Goal: Information Seeking & Learning: Check status

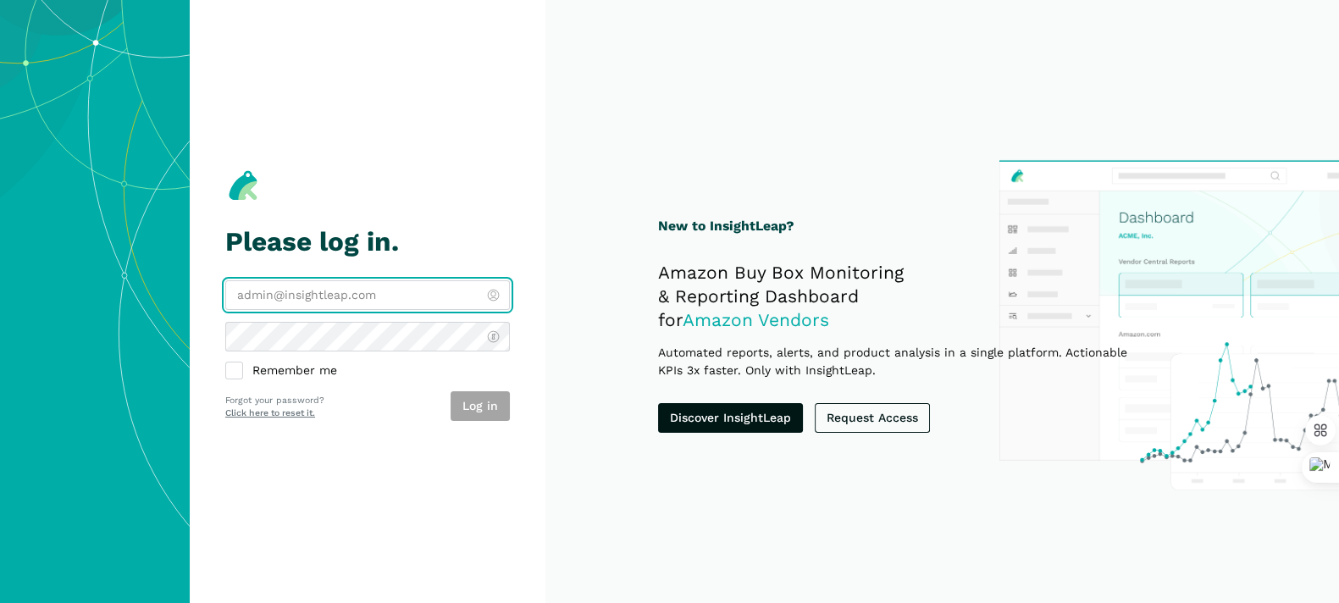
type input "[PERSON_NAME][EMAIL_ADDRESS][DOMAIN_NAME]"
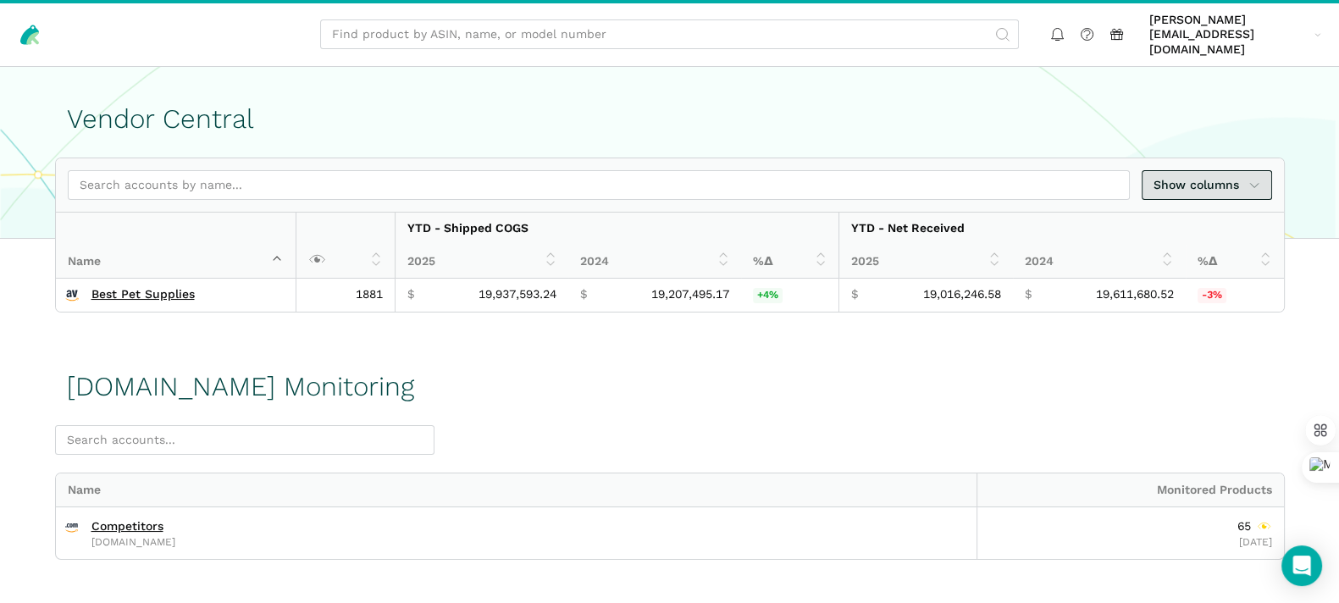
click at [1225, 176] on span "Show columns" at bounding box center [1206, 185] width 107 height 18
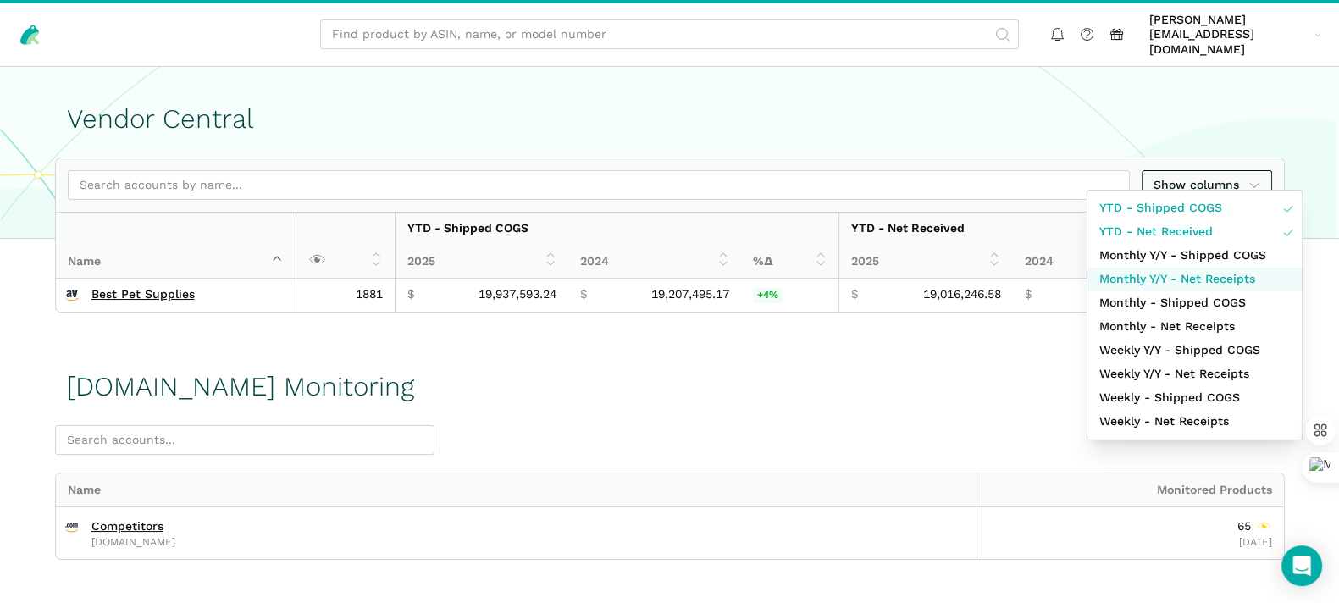
click at [1222, 277] on span "Monthly Y/Y - Net Receipts" at bounding box center [1177, 279] width 156 height 18
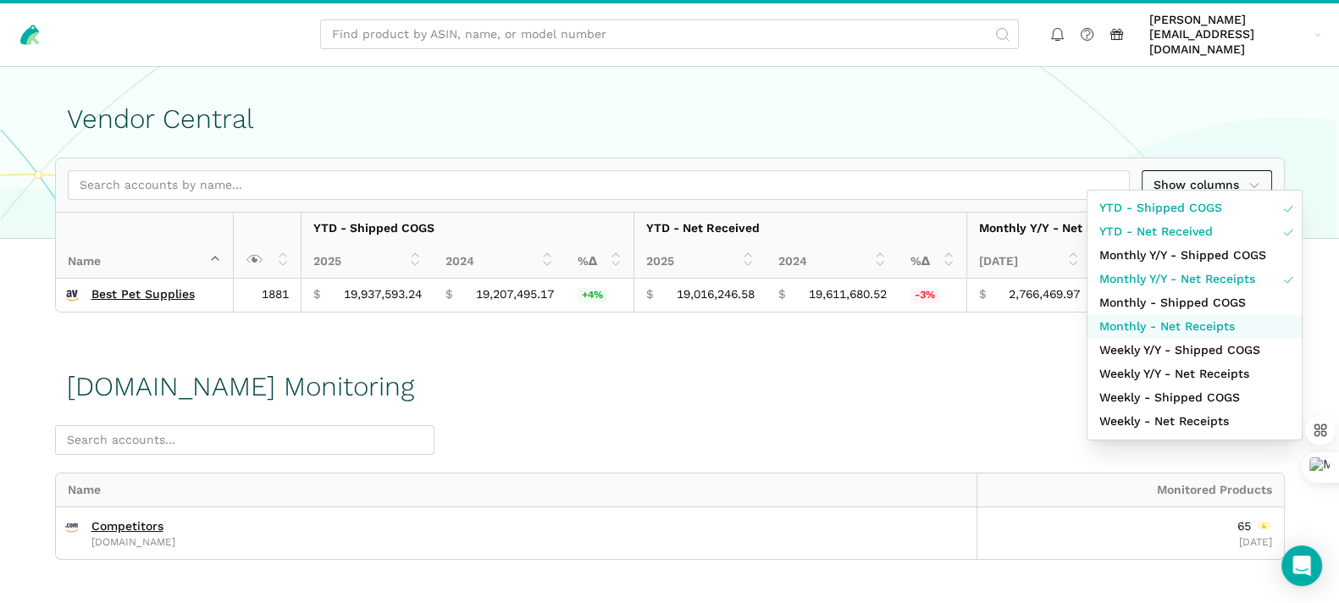
click at [1214, 318] on span "Monthly - Net Receipts" at bounding box center [1167, 327] width 136 height 18
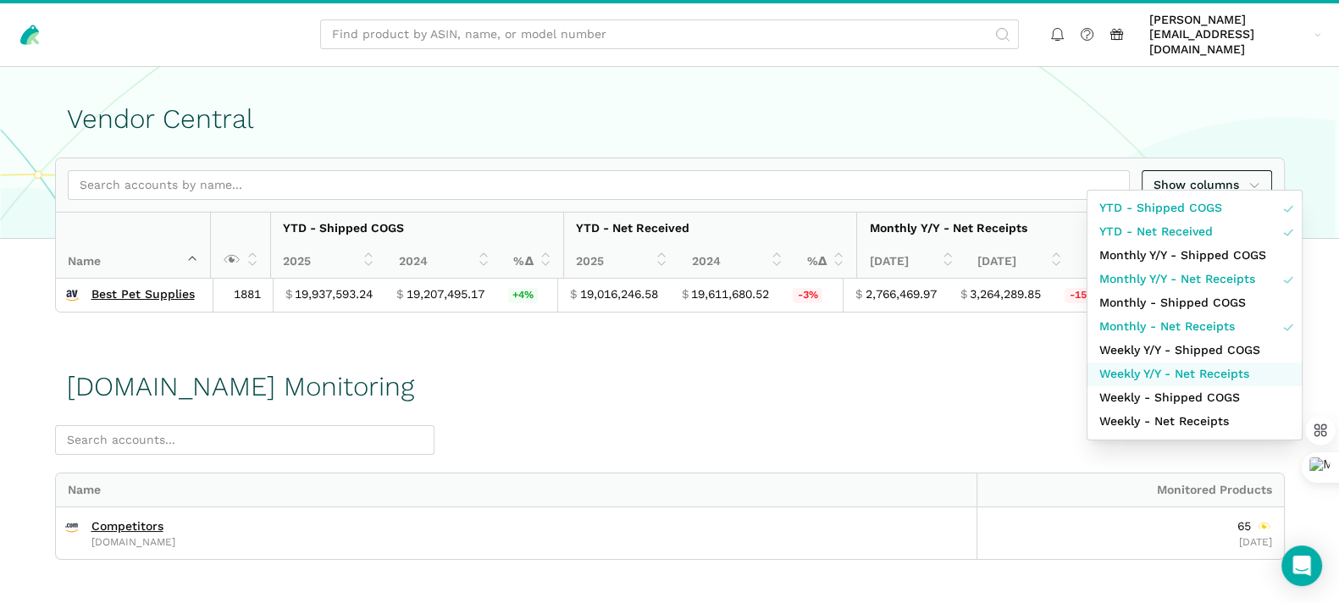
click at [1192, 373] on span "Weekly Y/Y - Net Receipts" at bounding box center [1174, 374] width 150 height 18
click at [808, 374] on div at bounding box center [669, 301] width 1339 height 603
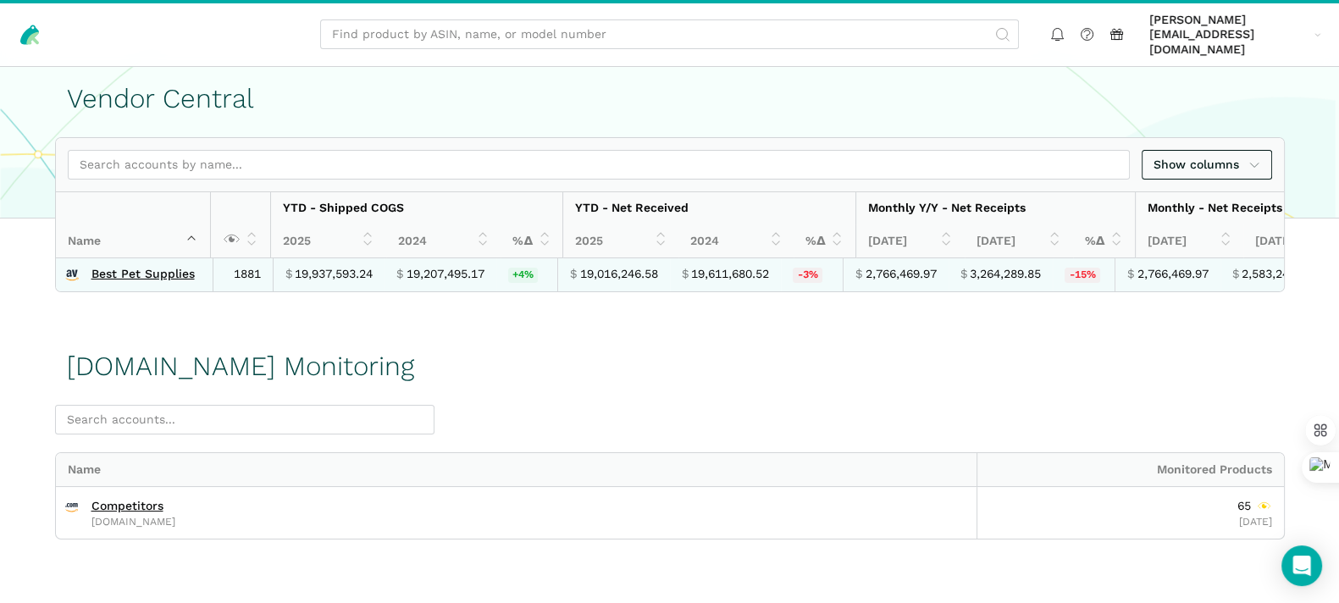
click at [142, 258] on td "Best Pet Supplies" at bounding box center [135, 275] width 158 height 34
click at [142, 267] on link "Best Pet Supplies" at bounding box center [142, 274] width 103 height 15
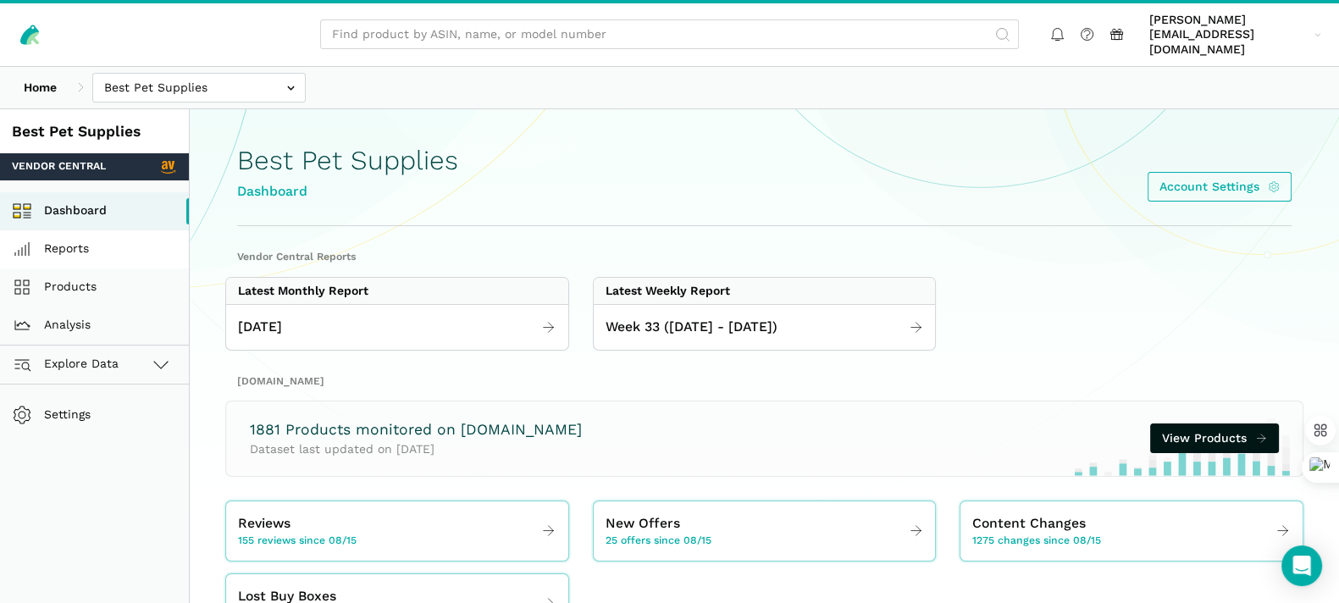
click at [71, 230] on link "Reports" at bounding box center [94, 249] width 189 height 38
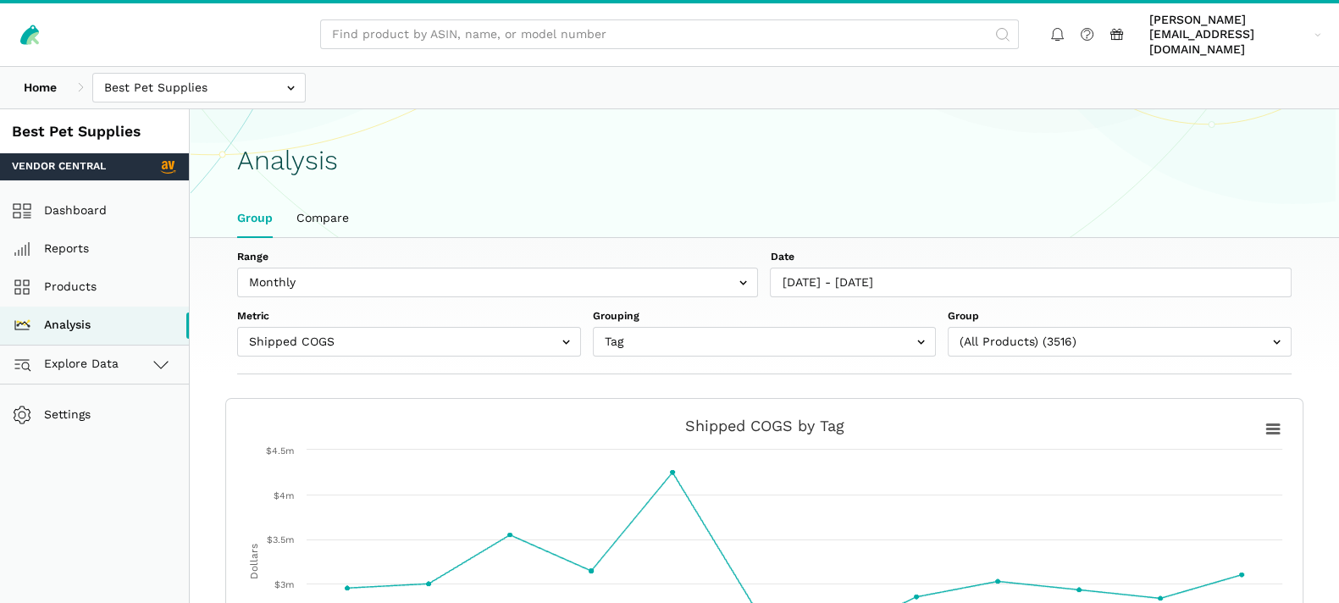
scroll to position [5, 0]
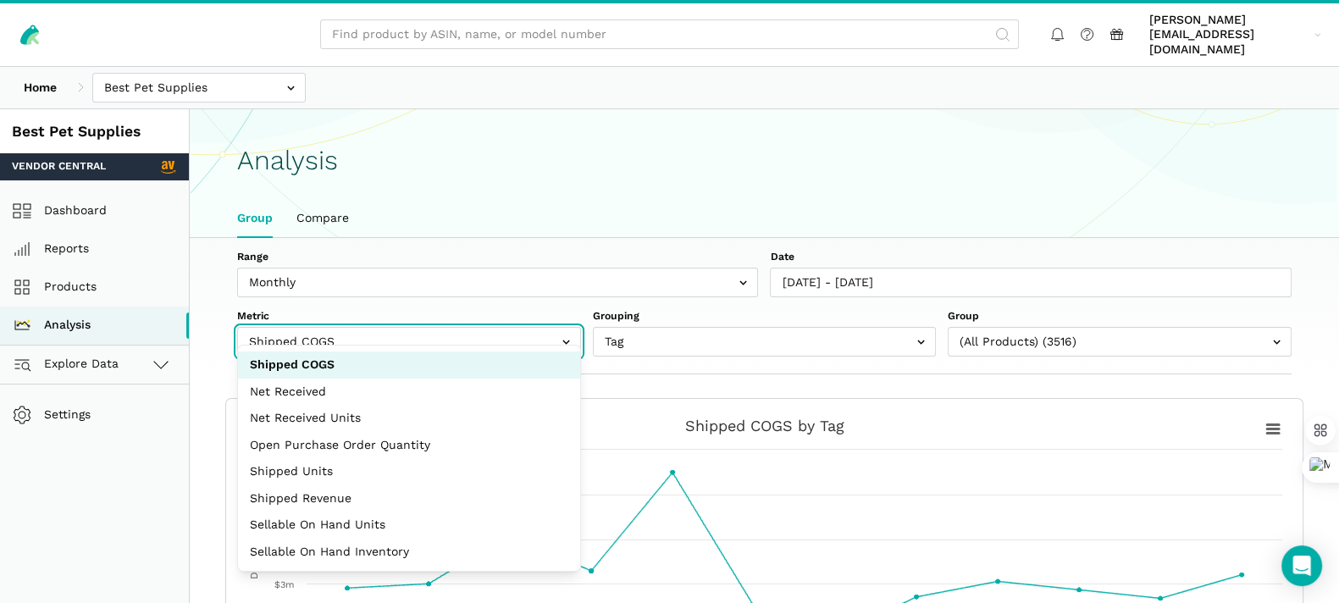
click at [539, 334] on input "text" at bounding box center [409, 342] width 344 height 30
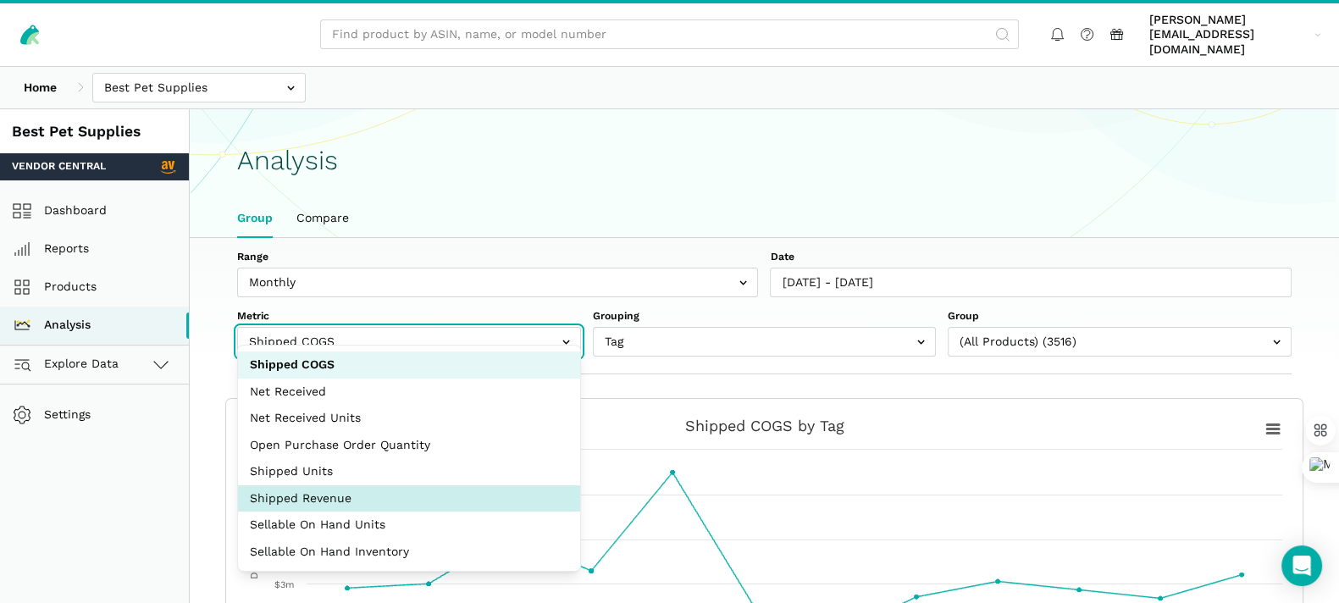
select select "shipped_revenue_cents"
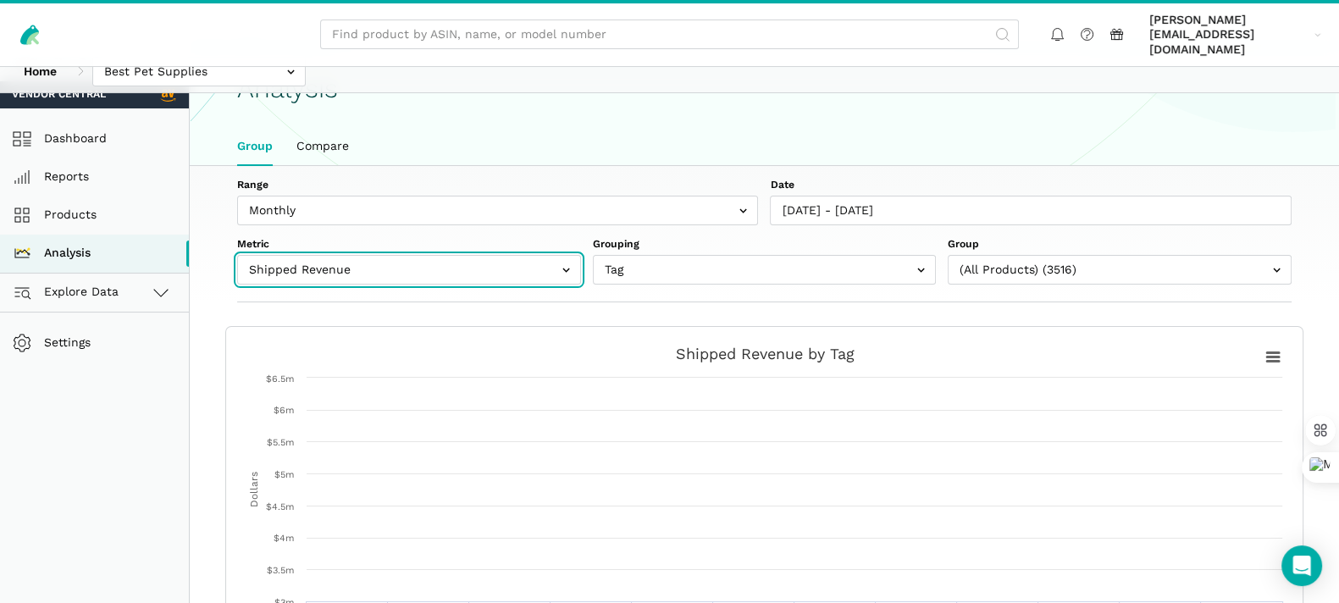
scroll to position [105, 0]
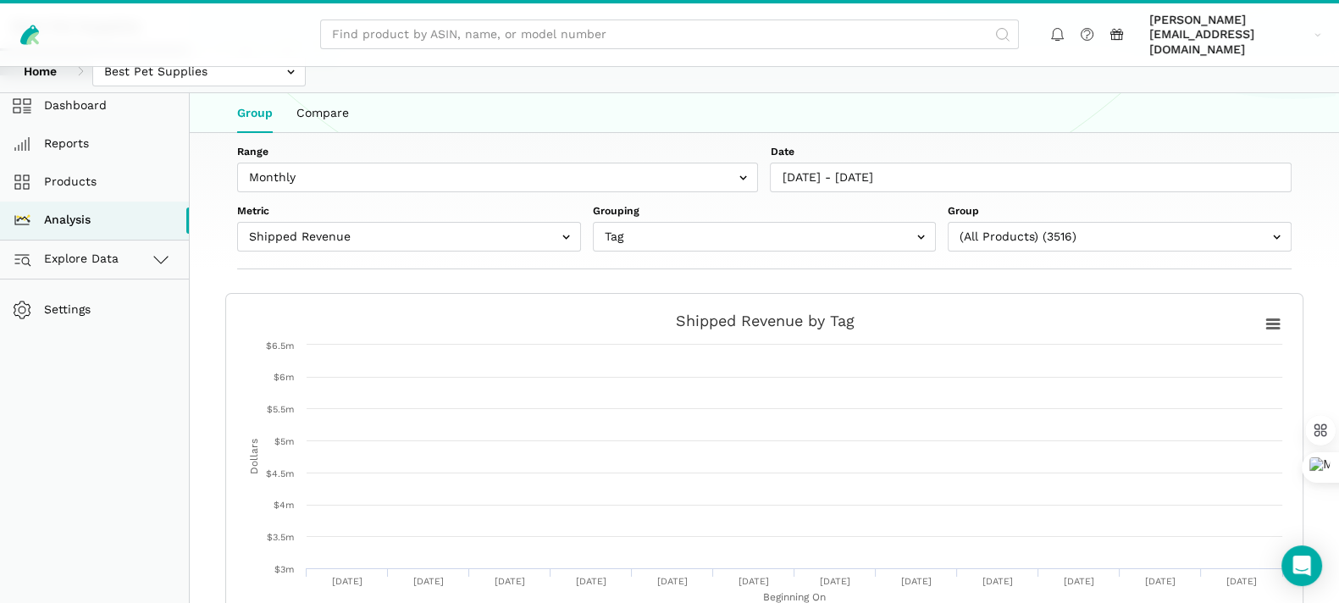
click at [1336, 137] on div "Range Weekly Monthly Date [DATE] - [DATE] Metric Shipped COGS Net Received Net …" at bounding box center [764, 201] width 1149 height 136
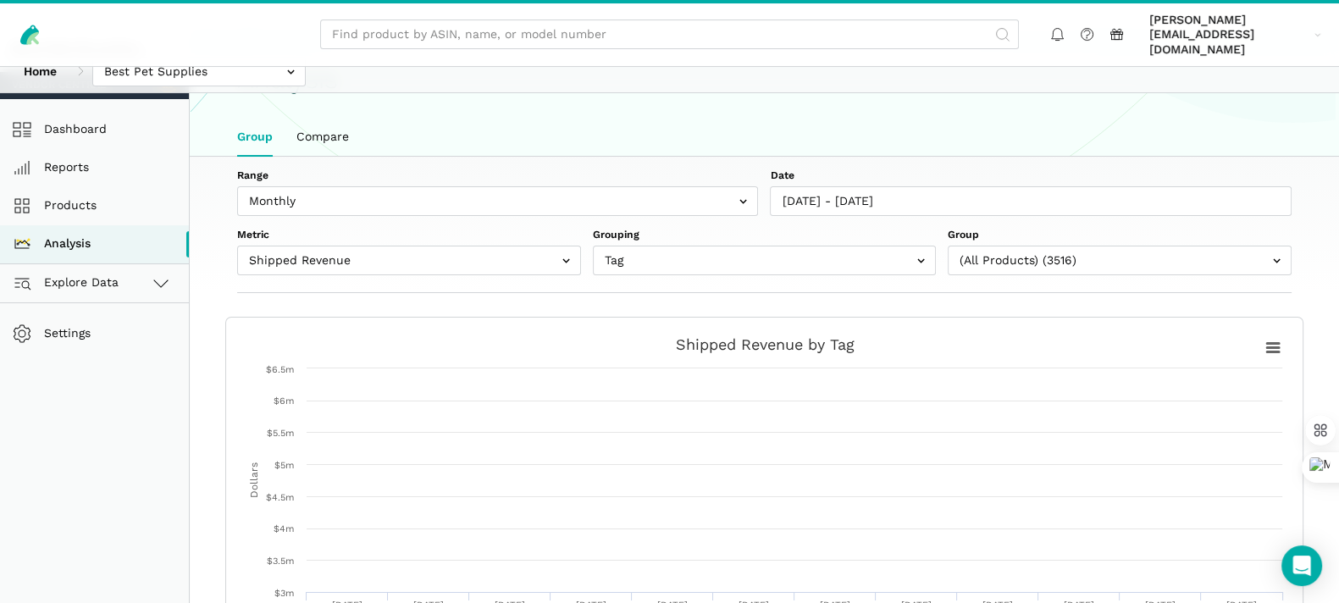
scroll to position [53, 0]
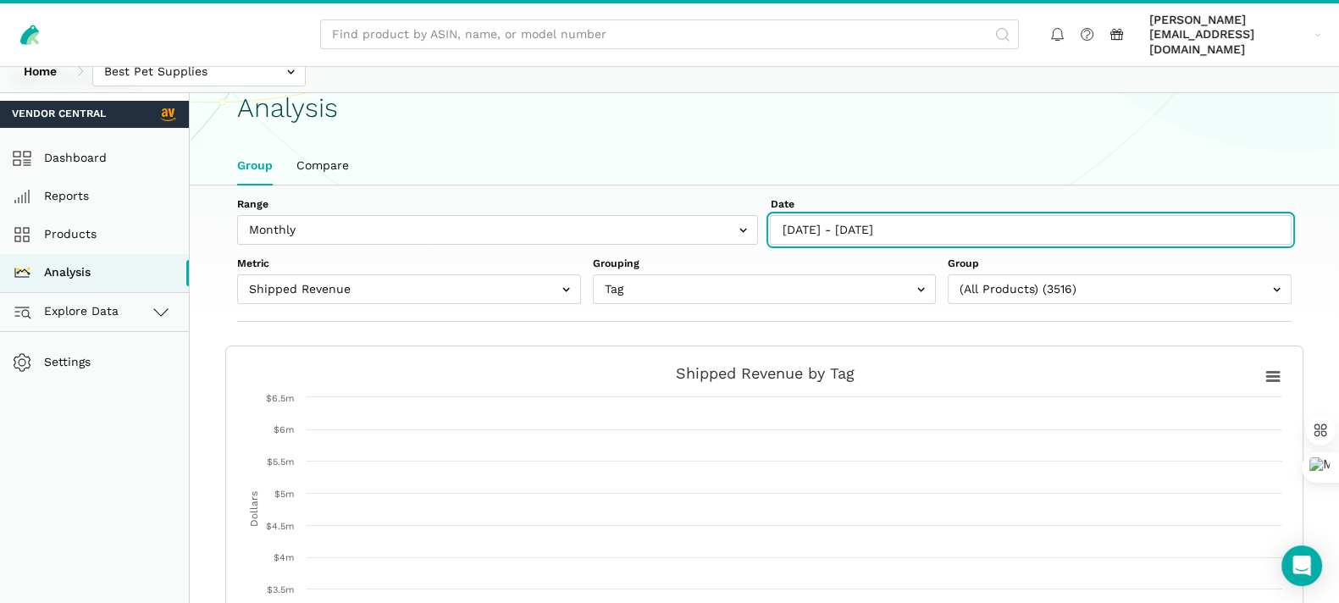
click at [856, 215] on input "[DATE] - [DATE]" at bounding box center [1031, 230] width 522 height 30
type input "[DATE]"
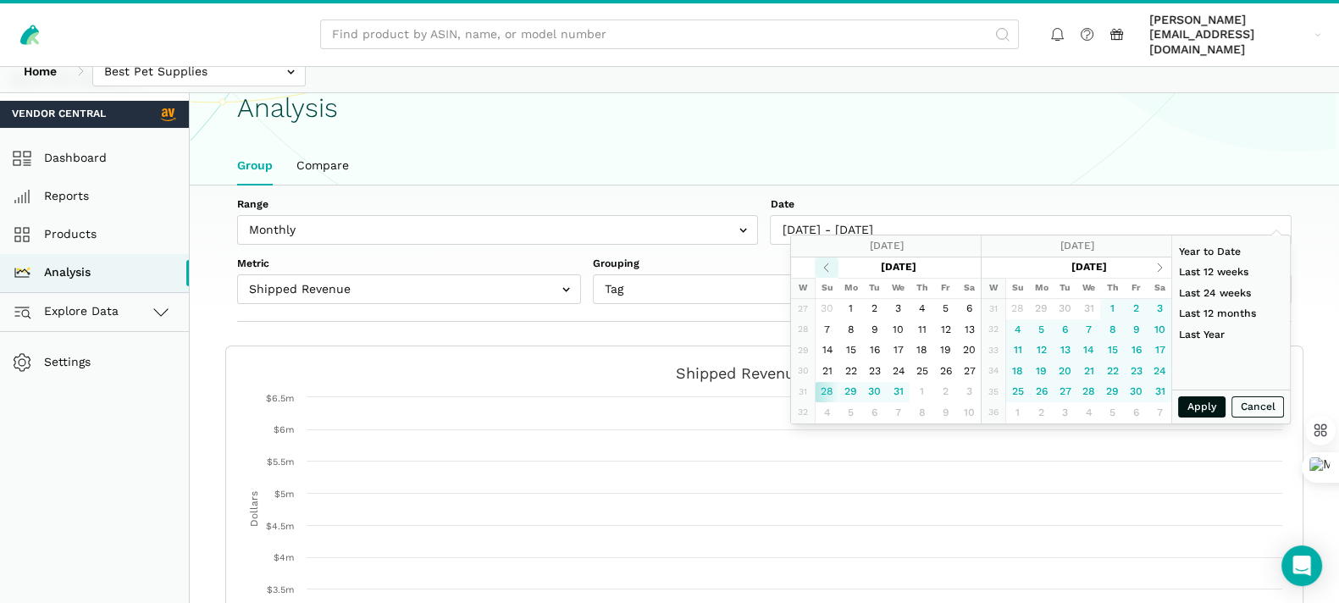
click at [826, 263] on th at bounding box center [827, 267] width 24 height 21
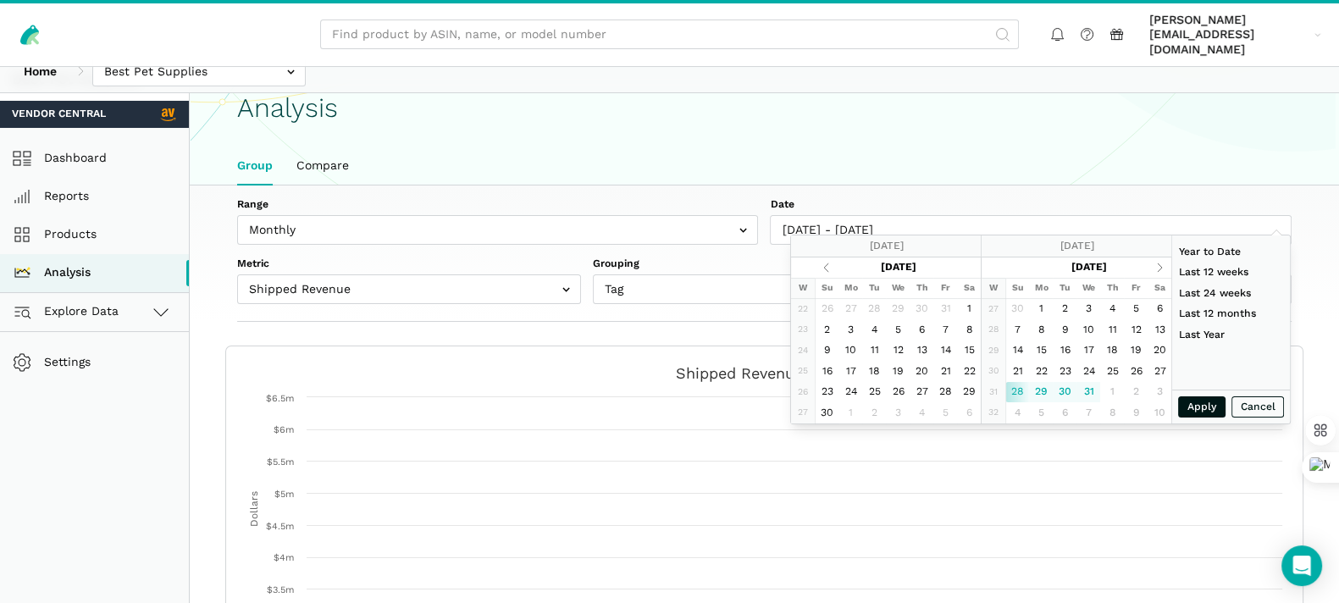
click at [826, 263] on th at bounding box center [827, 267] width 24 height 21
click at [833, 264] on th at bounding box center [827, 267] width 24 height 21
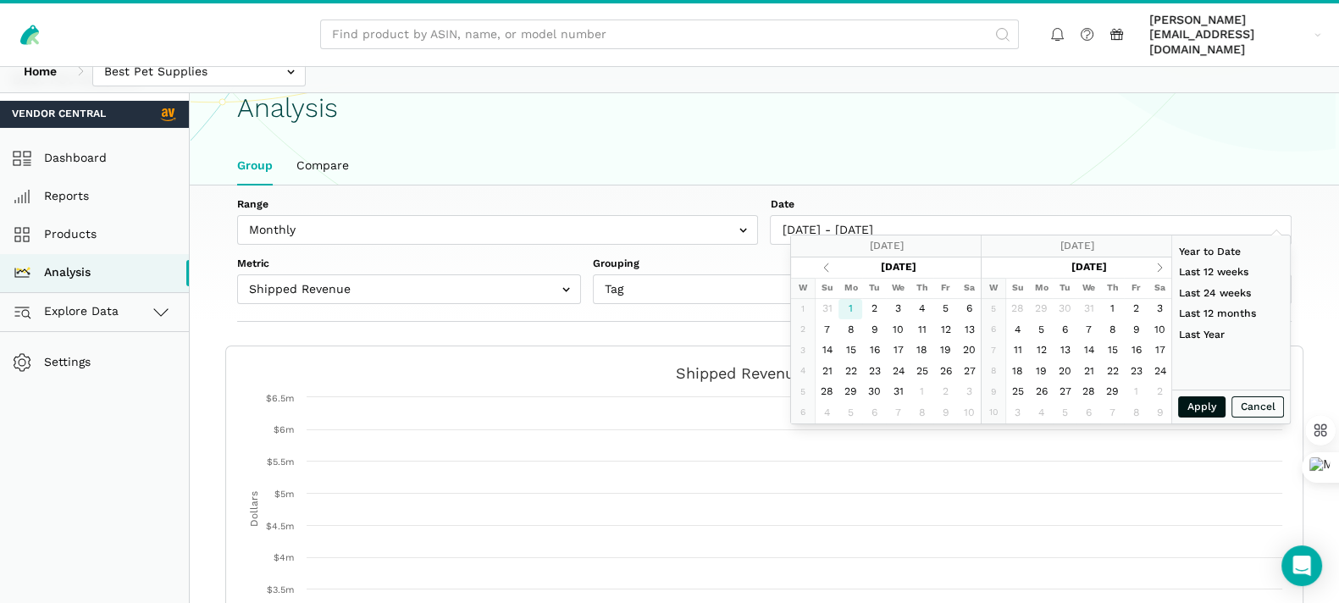
type input "01/01/2024"
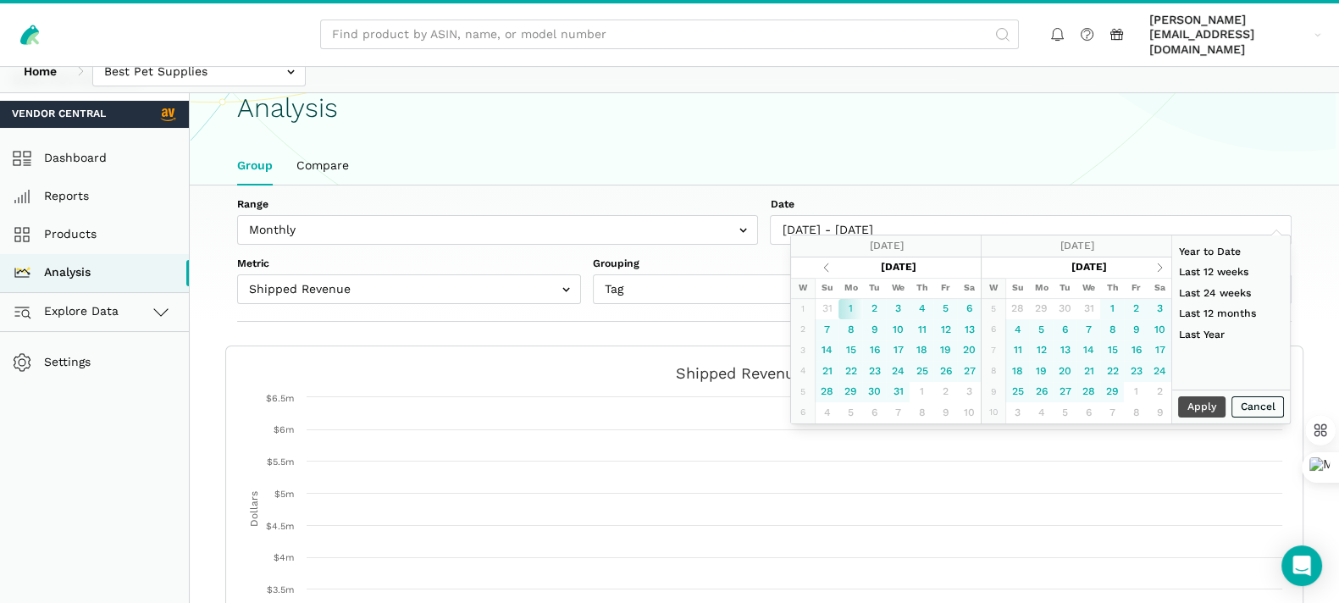
click at [1203, 407] on div "Apply Cancel" at bounding box center [1231, 407] width 118 height 34
click at [1197, 407] on div "Apply Cancel" at bounding box center [1231, 407] width 118 height 34
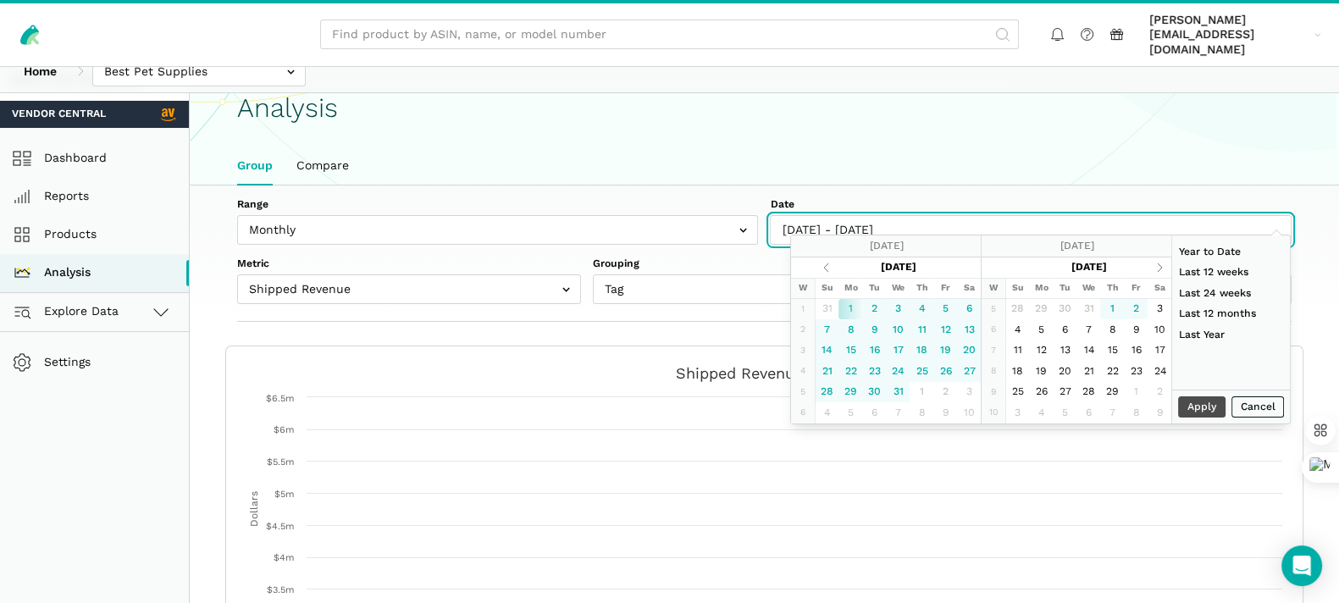
click at [949, 215] on input "07/28/2024 - 08/02/2025" at bounding box center [1031, 230] width 522 height 30
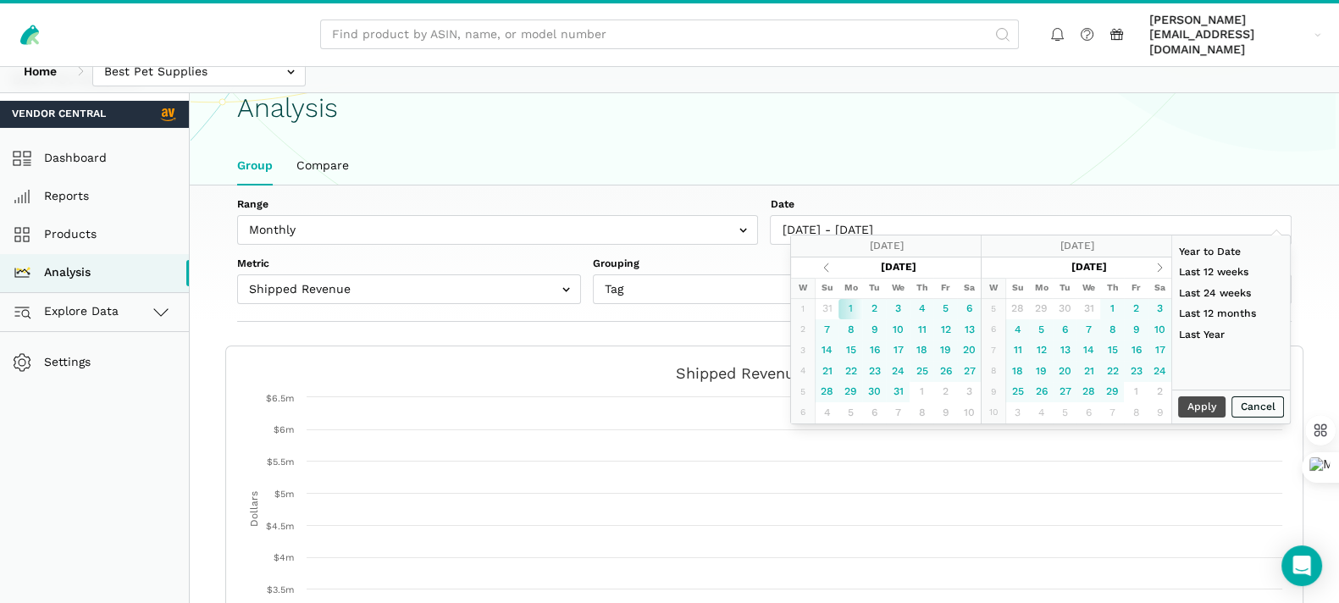
click at [1200, 402] on div "Apply Cancel" at bounding box center [1231, 407] width 118 height 34
type input "12/31/2024"
type input "03/02/2025"
type input "08/16/2025"
type input "01/01/2024"
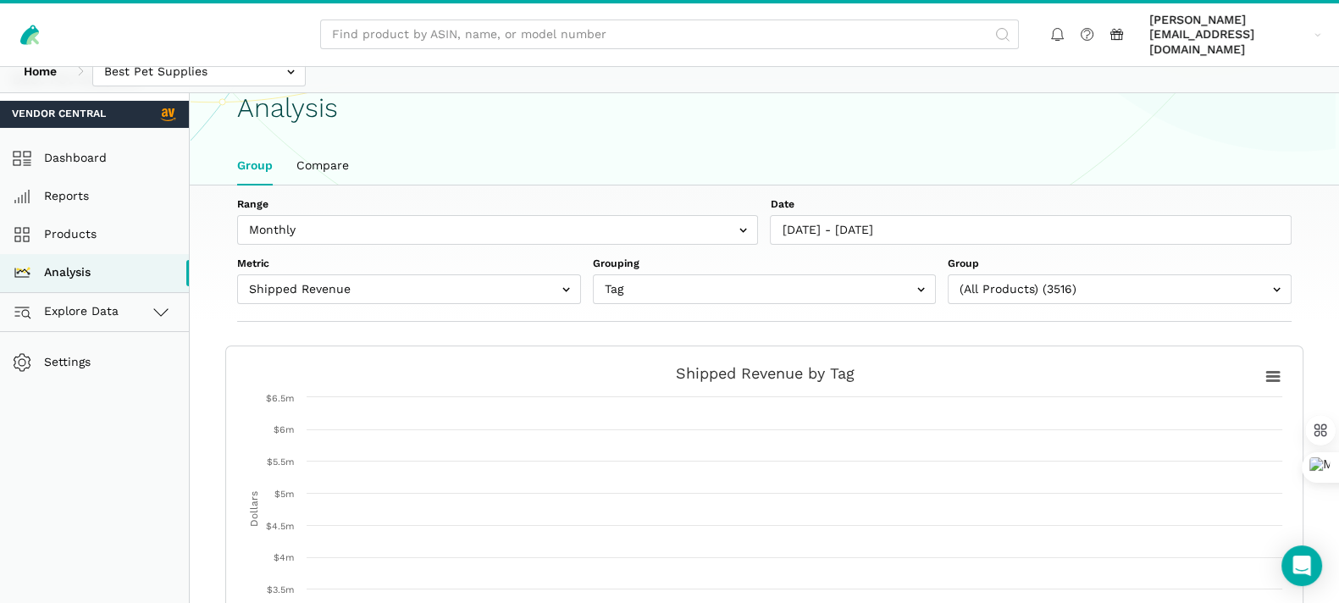
click at [1286, 185] on div "Range Weekly Monthly Date 07/28/2024 - 08/02/2025 Metric Shipped COGS Net Recei…" at bounding box center [764, 253] width 1149 height 136
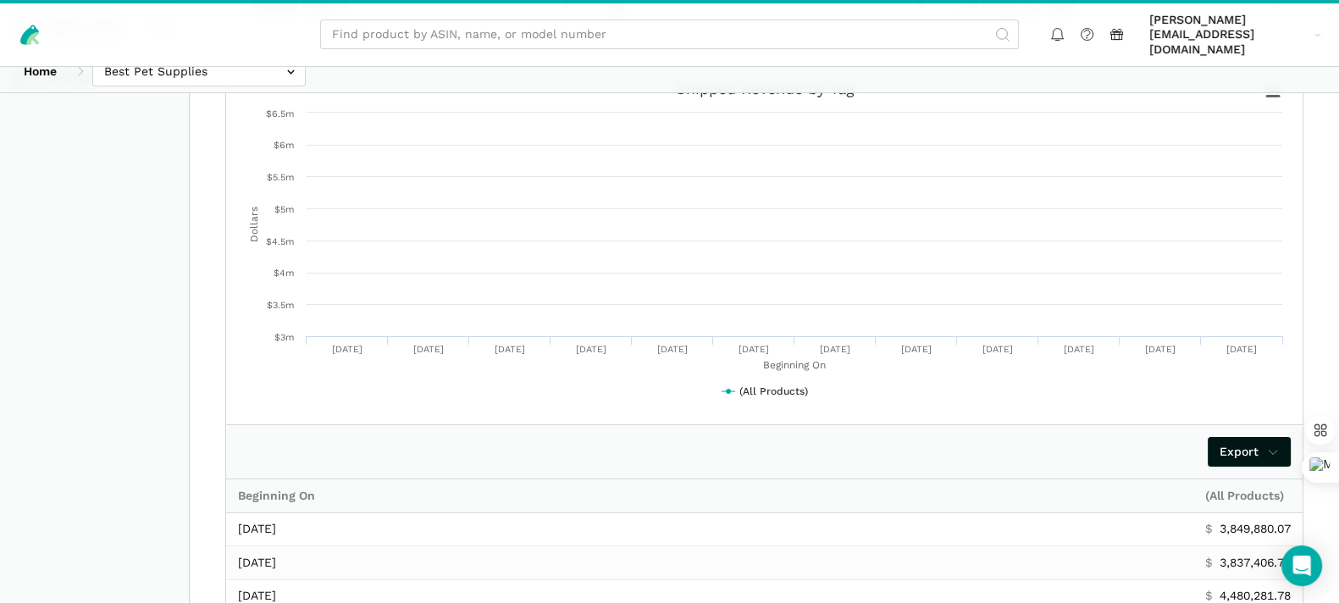
scroll to position [370, 0]
